Goal: Check status: Check status

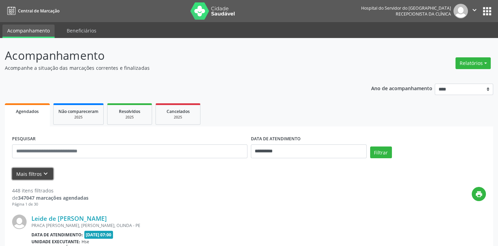
click at [38, 171] on button "Mais filtros keyboard_arrow_down" at bounding box center [32, 174] width 41 height 12
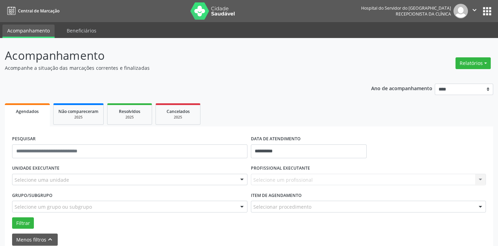
click at [64, 187] on div "UNIDADE EXECUTANTE Selecione uma unidade Todos as unidades Hse Nenhum resultado…" at bounding box center [129, 176] width 239 height 27
click at [69, 183] on div "Selecione uma unidade" at bounding box center [129, 180] width 235 height 12
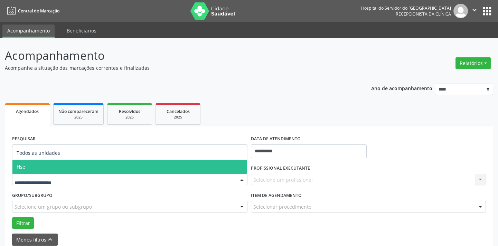
click at [66, 167] on span "Hse" at bounding box center [129, 167] width 235 height 14
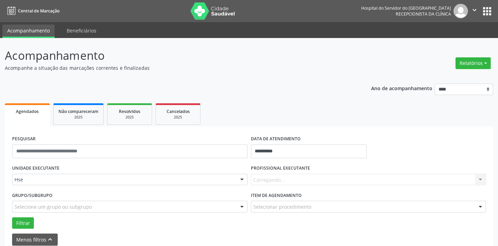
click at [279, 178] on div "Carregando... Nenhum resultado encontrado para: " " Não há nenhuma opção para s…" at bounding box center [368, 180] width 235 height 12
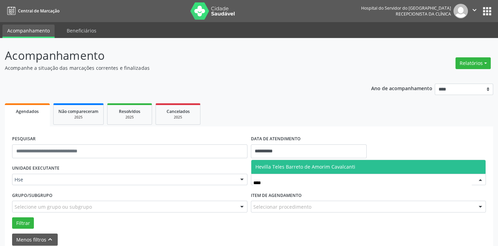
type input "*****"
click at [273, 172] on span "Hevilla Teles Barreto de Amorim Cavalcanti" at bounding box center [368, 167] width 235 height 14
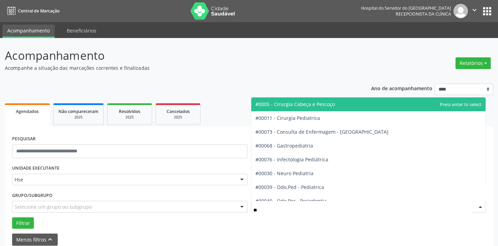
type input "***"
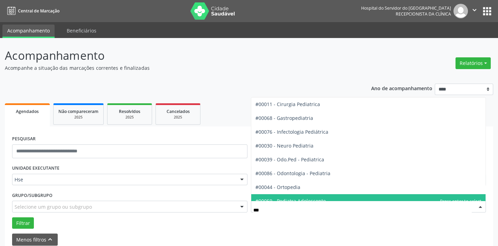
scroll to position [48, 0]
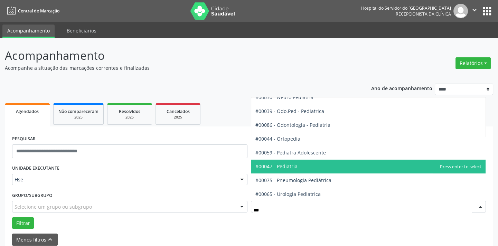
click at [292, 164] on span "#00047 - Pediatria" at bounding box center [276, 166] width 42 height 7
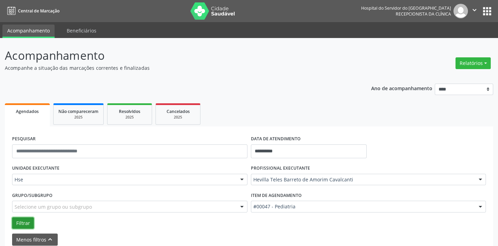
click at [15, 220] on button "Filtrar" at bounding box center [23, 223] width 22 height 12
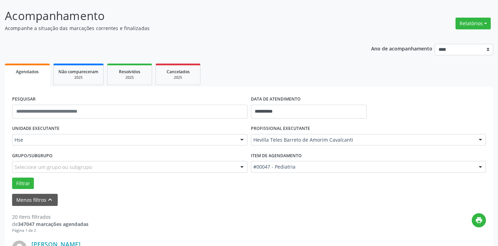
scroll to position [0, 0]
